Goal: Task Accomplishment & Management: Complete application form

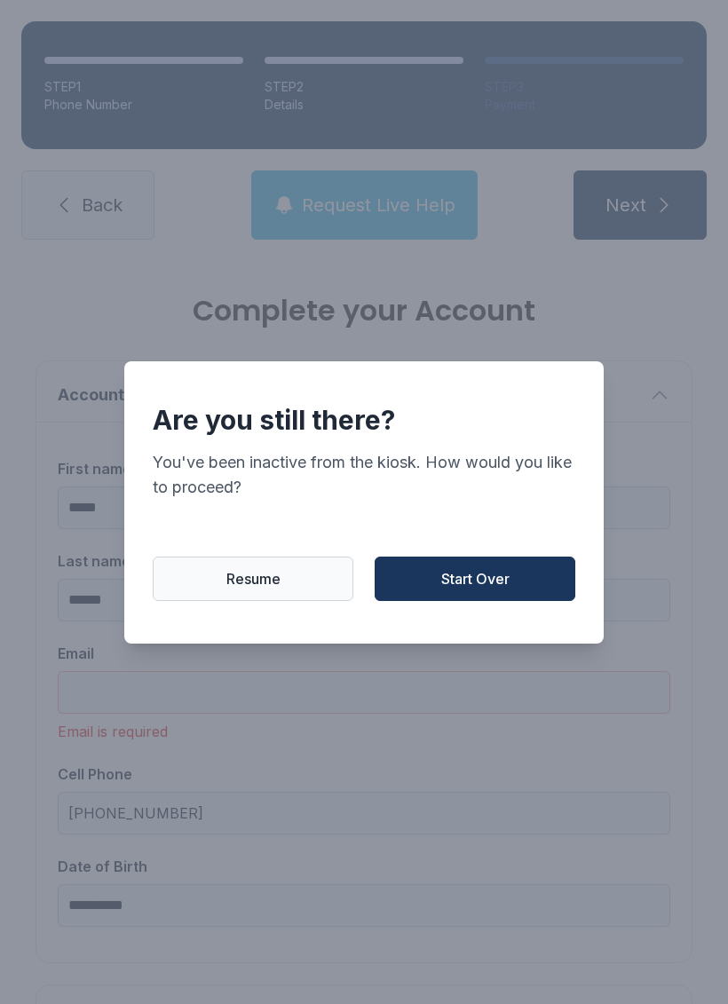
scroll to position [43, 0]
click at [468, 580] on span "Start Over" at bounding box center [475, 578] width 68 height 21
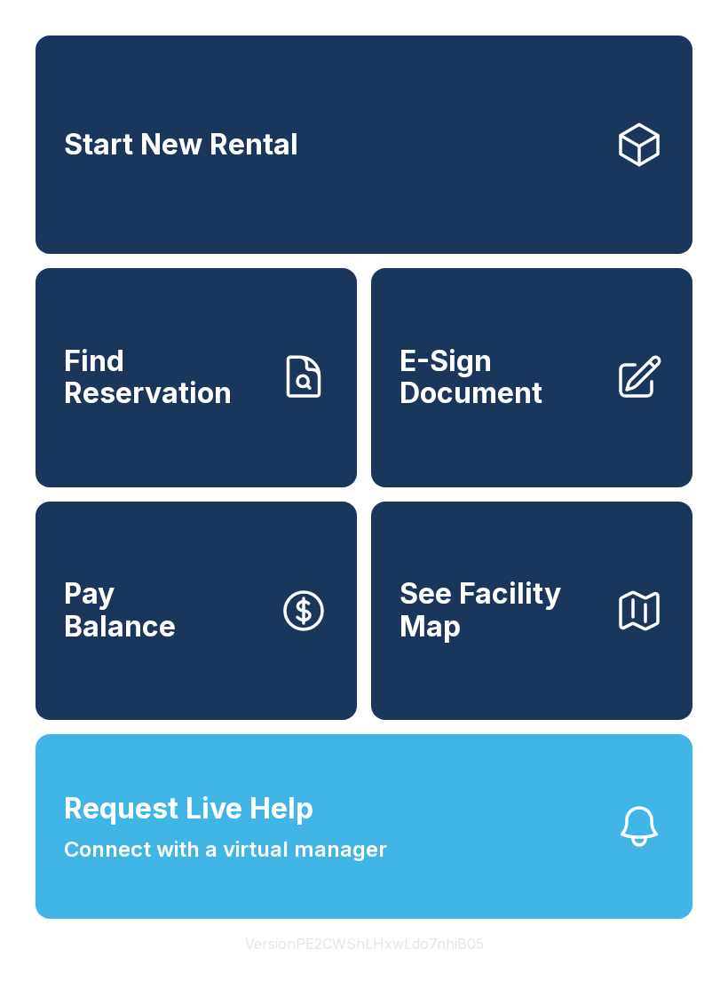
click at [498, 320] on link "E-Sign Document" at bounding box center [531, 377] width 321 height 218
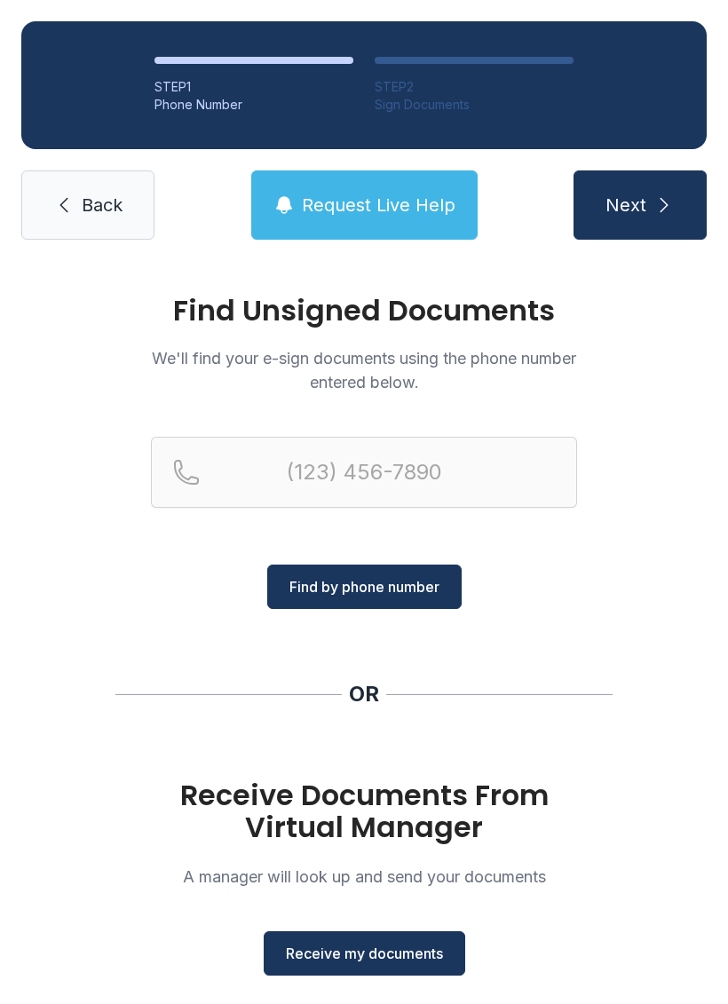
click at [312, 952] on span "Receive my documents" at bounding box center [364, 953] width 157 height 21
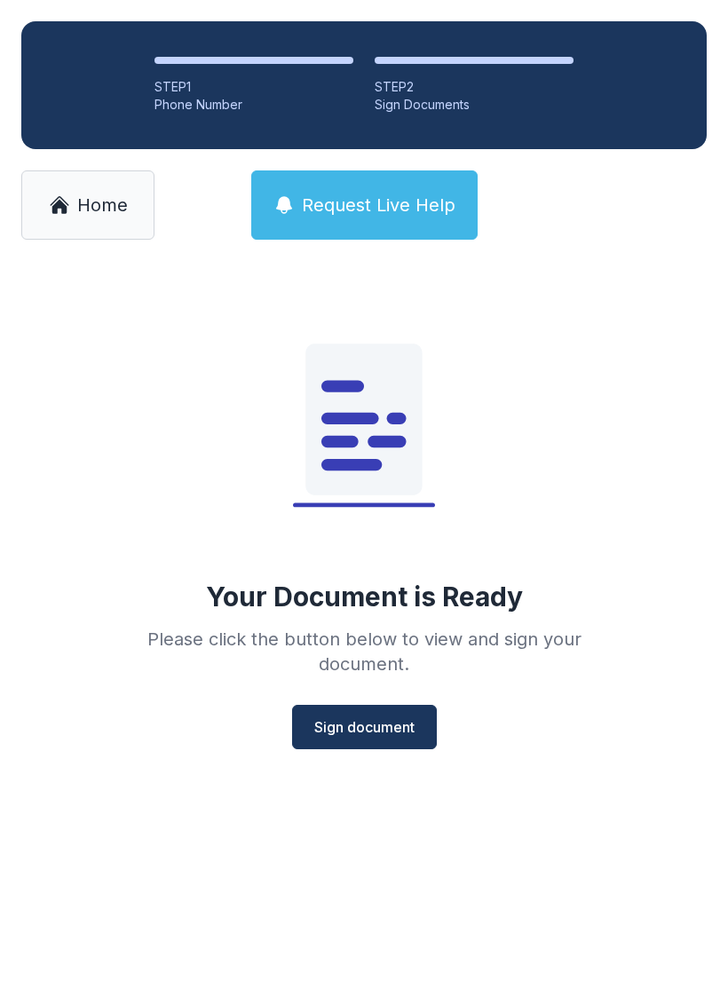
click at [383, 721] on span "Sign document" at bounding box center [364, 726] width 100 height 21
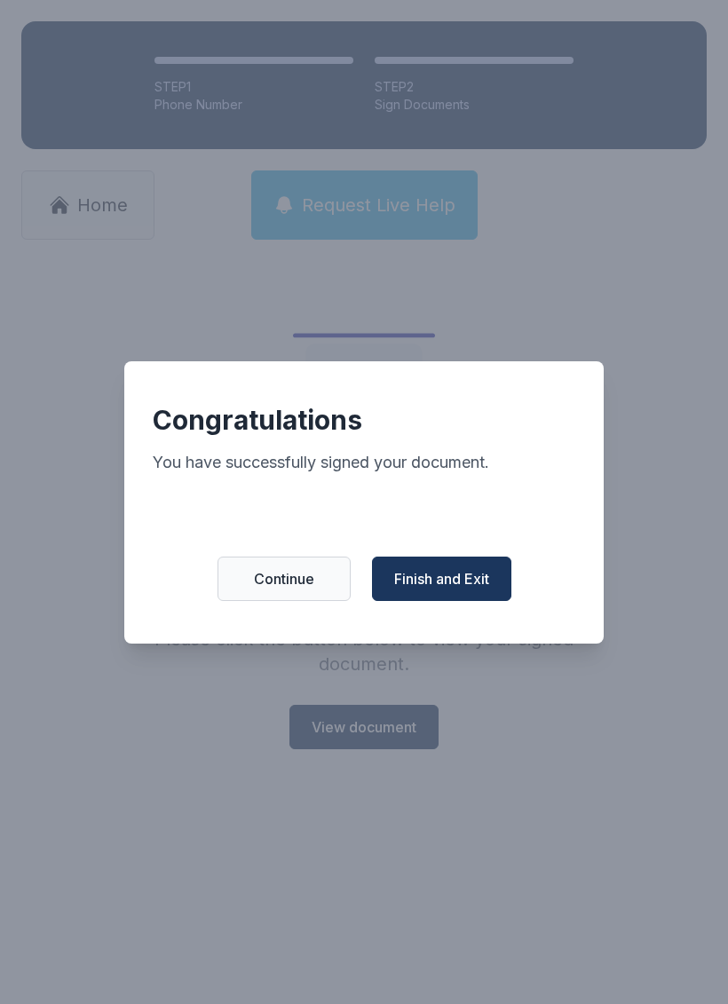
click at [470, 601] on button "Finish and Exit" at bounding box center [441, 578] width 139 height 44
